Goal: Navigation & Orientation: Find specific page/section

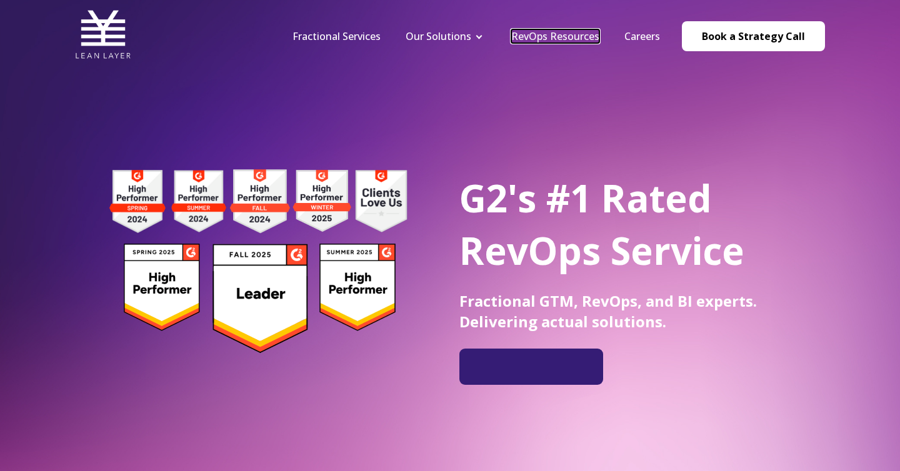
click at [563, 36] on link "RevOps Resources" at bounding box center [555, 36] width 88 height 14
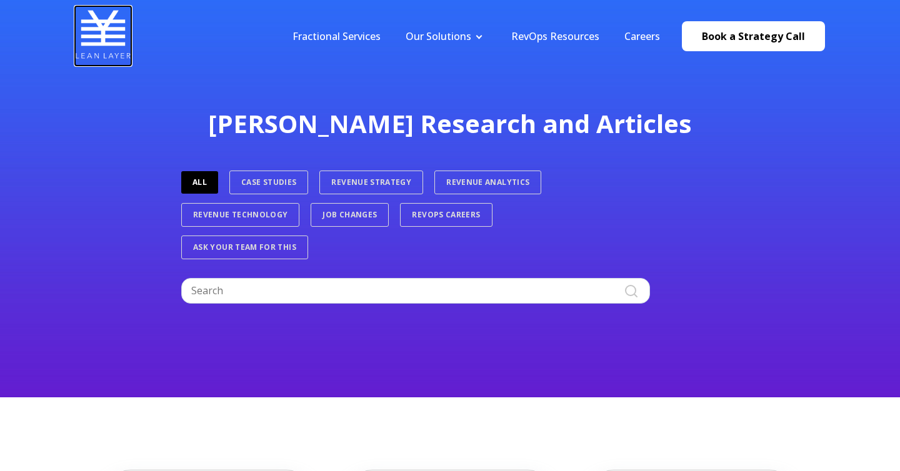
click at [127, 34] on img at bounding box center [103, 34] width 56 height 56
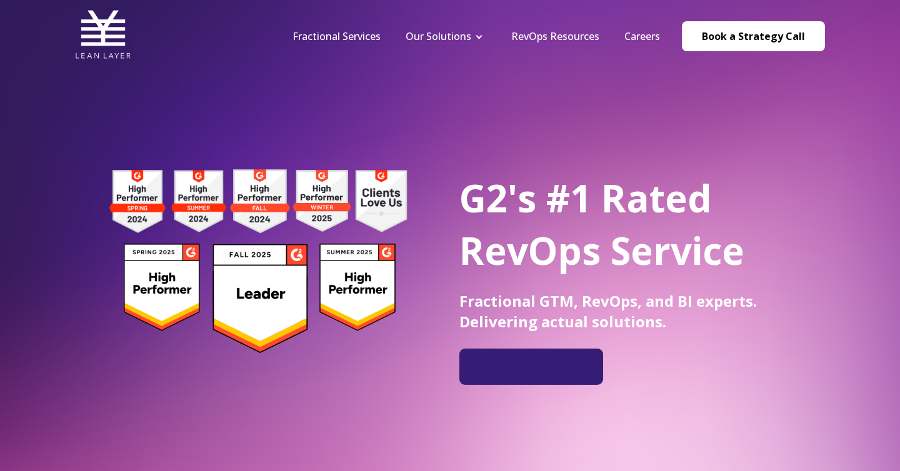
drag, startPoint x: 111, startPoint y: 22, endPoint x: 664, endPoint y: 9, distance: 552.5
